Goal: Information Seeking & Learning: Learn about a topic

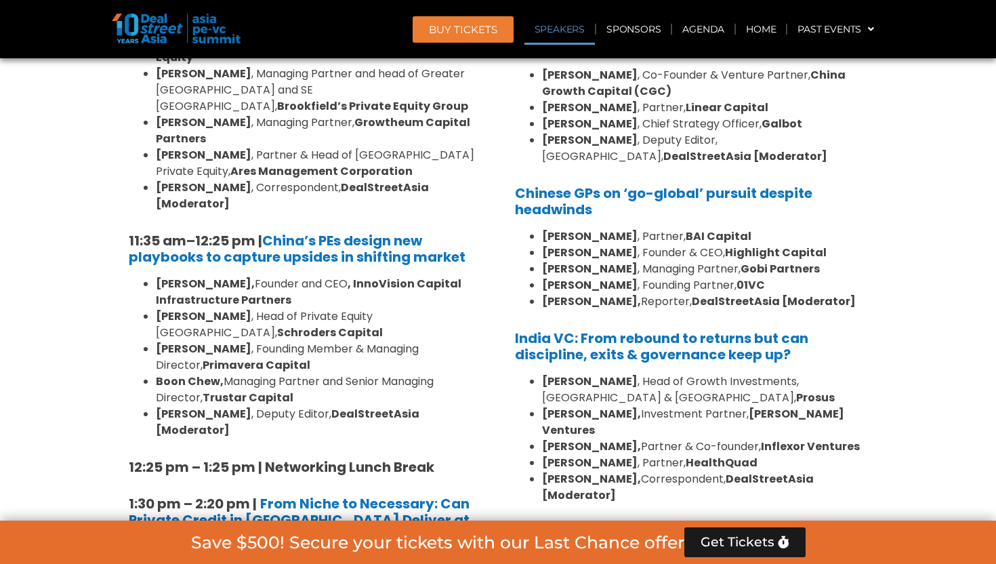
scroll to position [7221, 0]
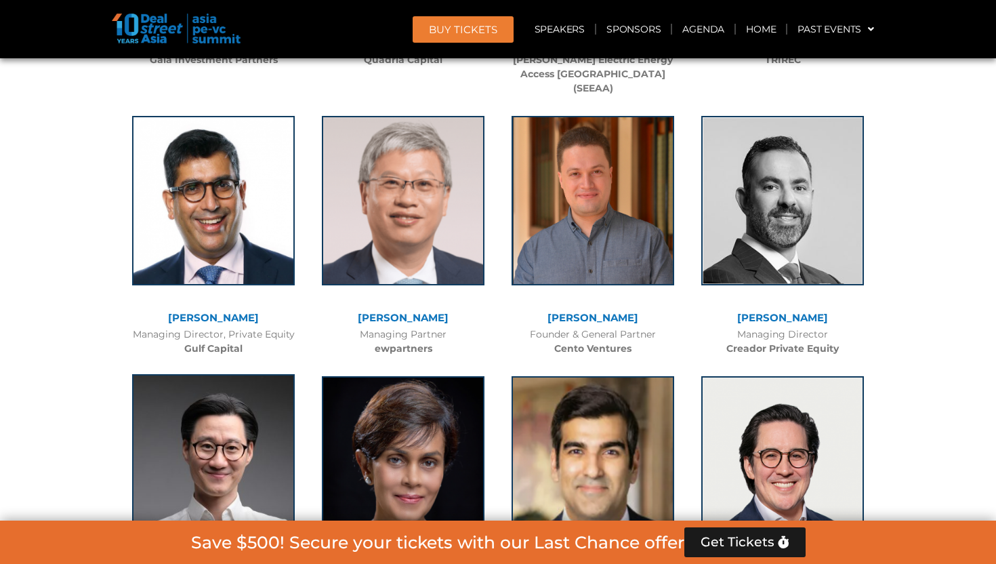
click at [255, 374] on img at bounding box center [213, 458] width 163 height 169
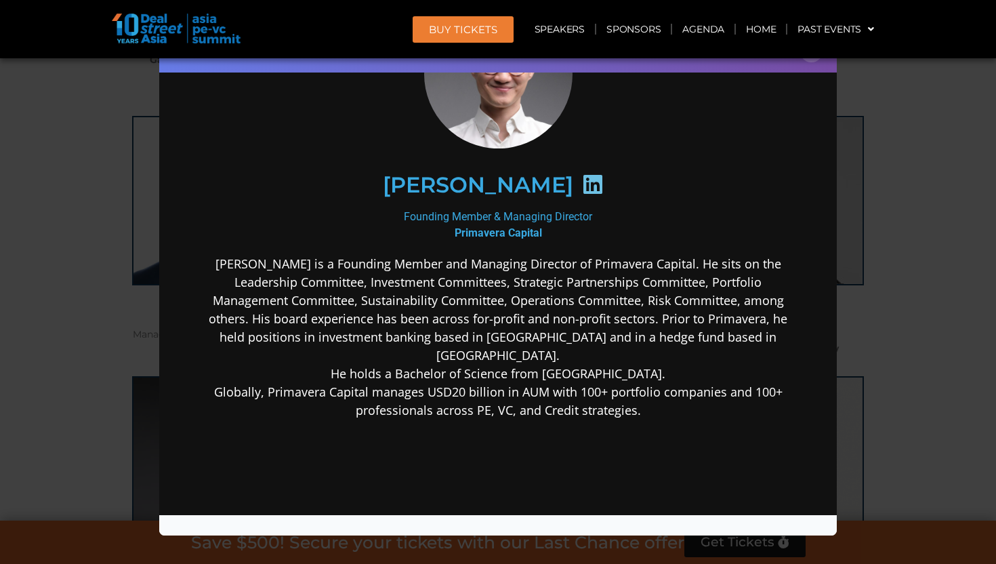
scroll to position [153, 0]
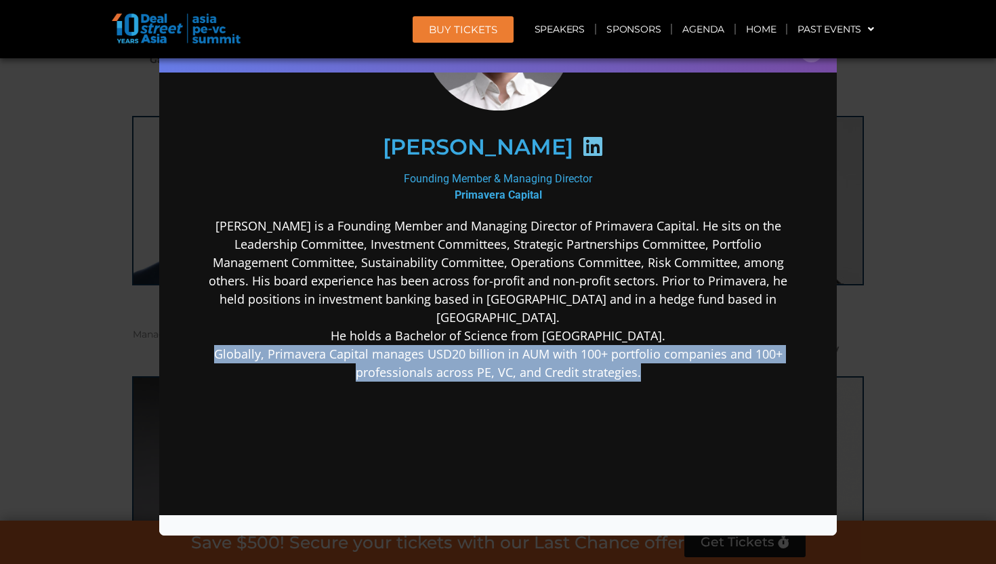
copy p "Globally, Primavera Capital manages USD20 billion in AUM with 100+ portfolio co…"
drag, startPoint x: 662, startPoint y: 348, endPoint x: 217, endPoint y: 334, distance: 445.4
click at [217, 334] on p "[PERSON_NAME] is a Founding Member and Managing Director of Primavera Capital. …" at bounding box center [498, 298] width 586 height 165
click at [582, 147] on icon at bounding box center [593, 146] width 22 height 22
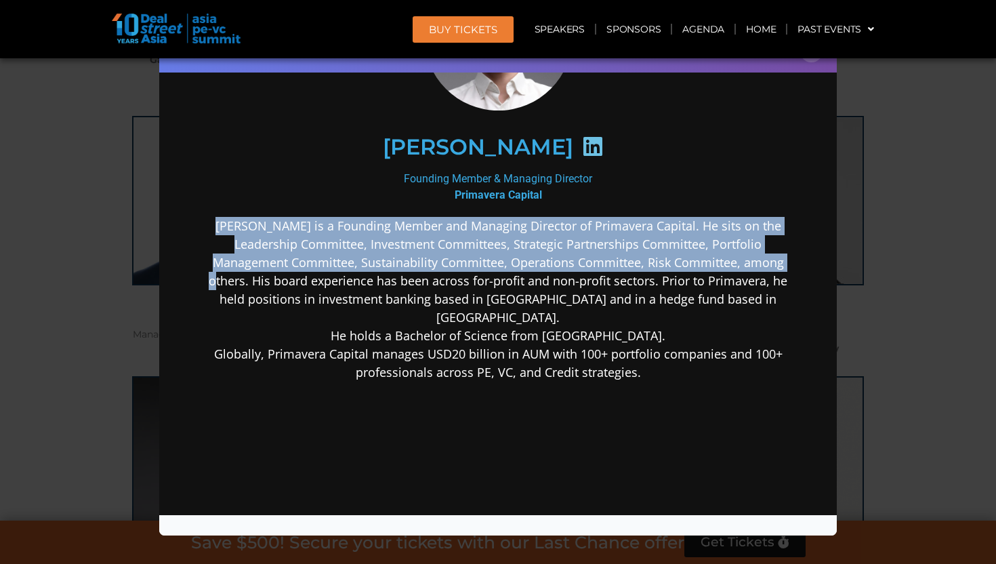
drag, startPoint x: 218, startPoint y: 222, endPoint x: 757, endPoint y: 263, distance: 540.3
click at [757, 263] on p "[PERSON_NAME] is a Founding Member and Managing Director of Primavera Capital. …" at bounding box center [498, 298] width 586 height 165
copy p "[PERSON_NAME] is a Founding Member and Managing Director of Primavera Capital. …"
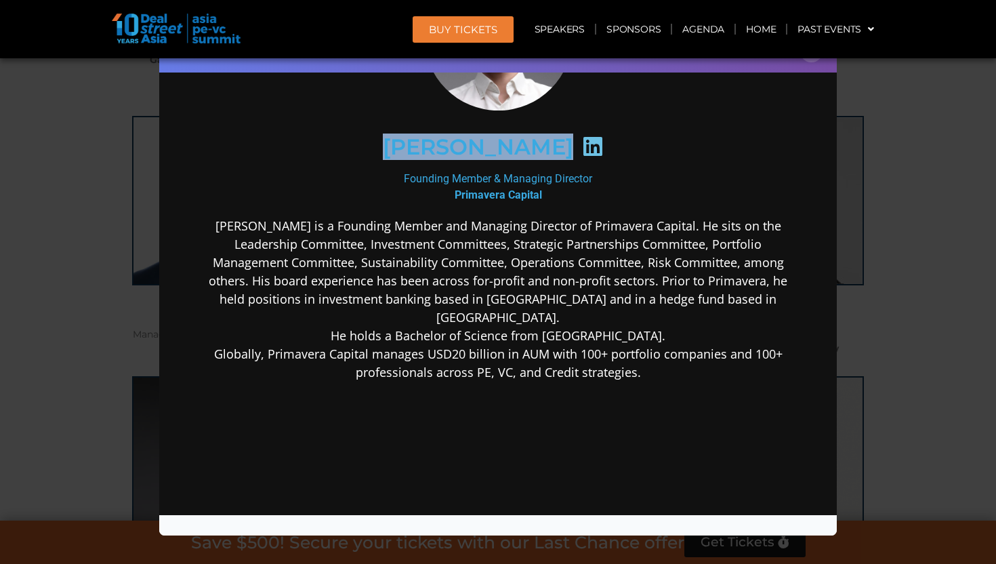
drag, startPoint x: 430, startPoint y: 146, endPoint x: 556, endPoint y: 204, distance: 138.9
click at [556, 204] on div "[PERSON_NAME]" at bounding box center [498, 147] width 586 height 128
drag, startPoint x: 558, startPoint y: 197, endPoint x: 428, endPoint y: 148, distance: 139.0
click at [428, 148] on div "[PERSON_NAME] Founding Member & Managing Director Primavera Capital [PERSON_NAM…" at bounding box center [498, 278] width 586 height 634
copy div "[PERSON_NAME] Founding Member & Managing Director Primavera Capital"
